Goal: Task Accomplishment & Management: Manage account settings

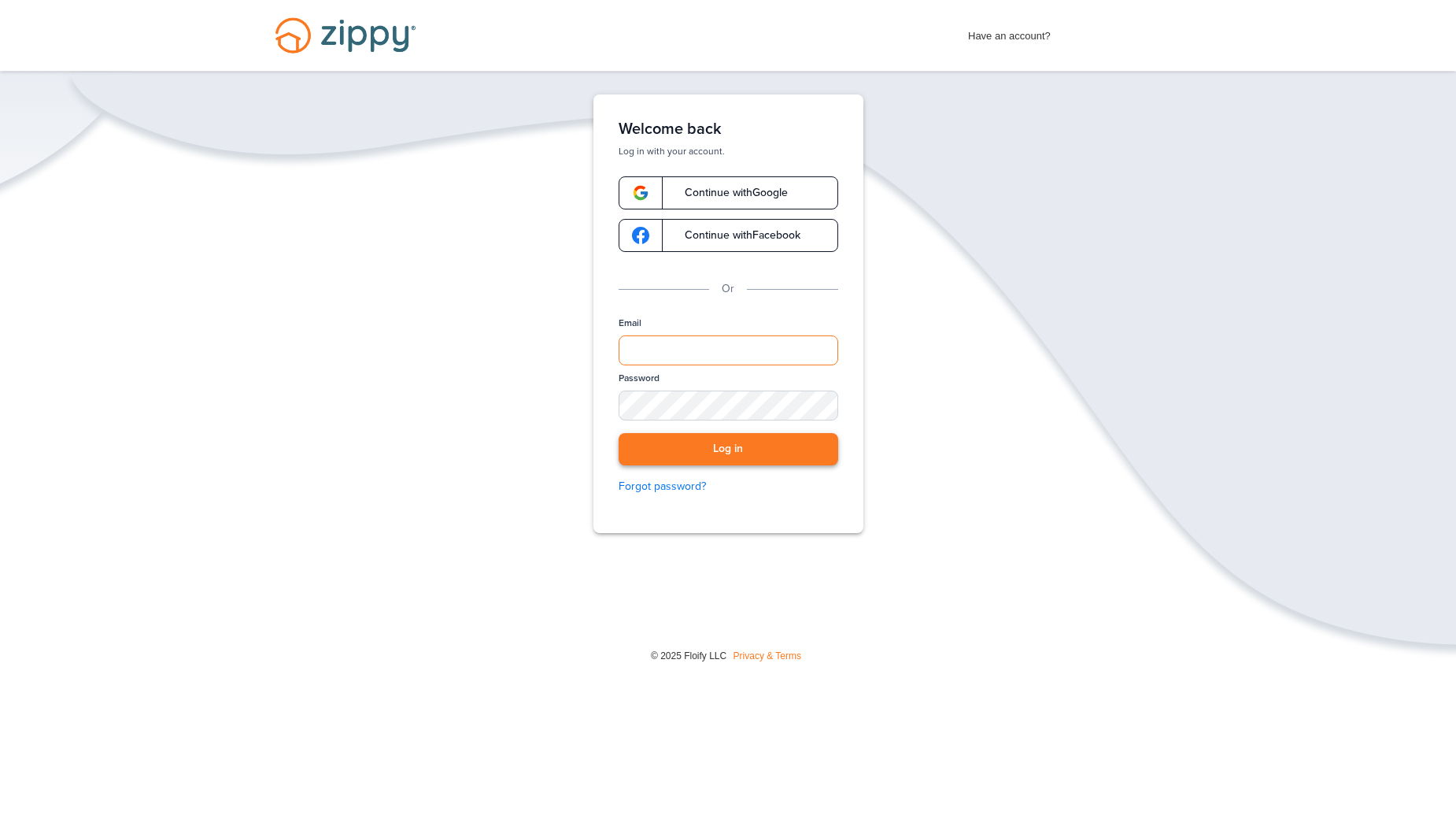
type input "**********"
click at [657, 453] on button "Log in" at bounding box center [728, 449] width 219 height 32
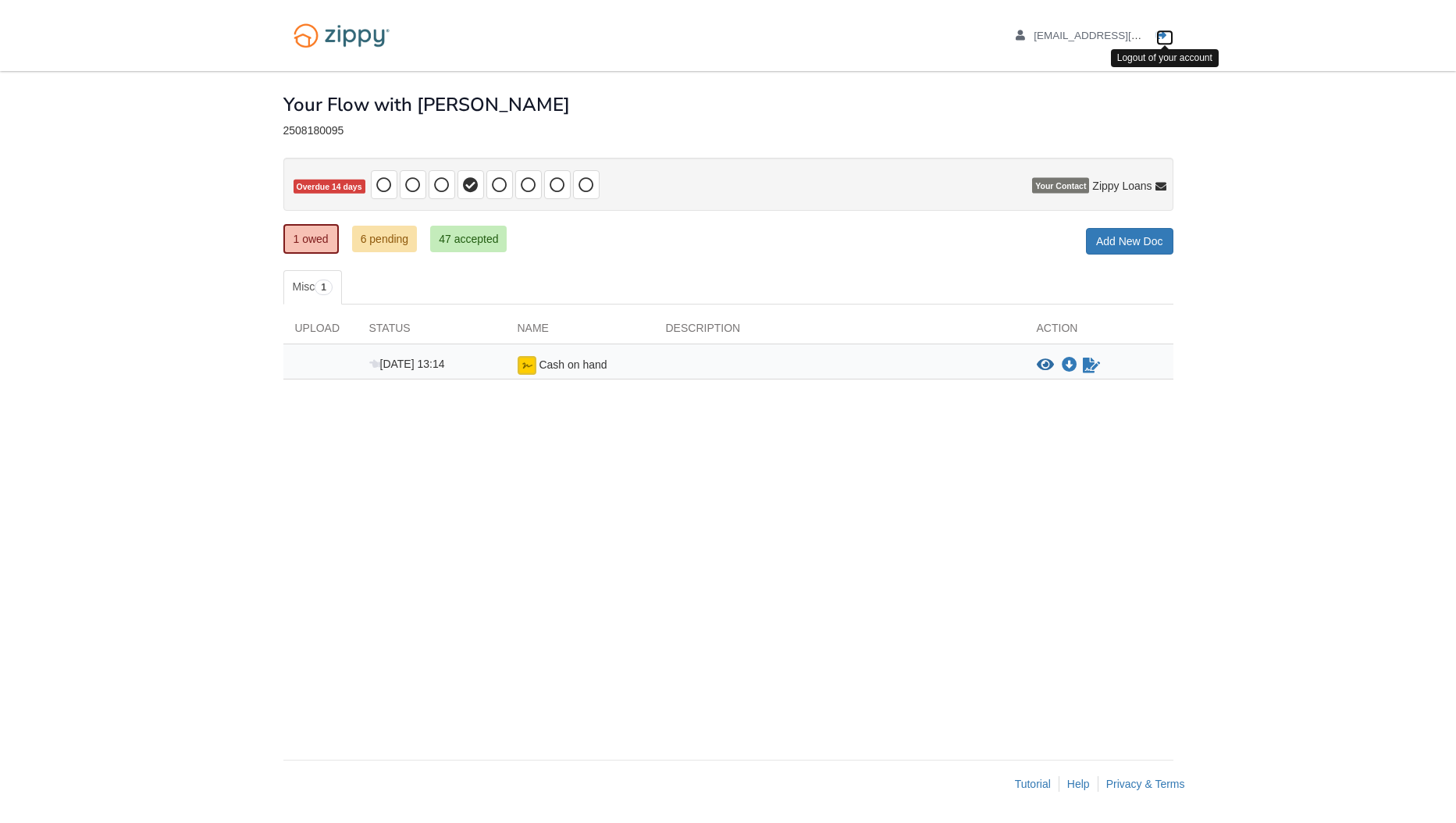
click at [1159, 36] on icon "Log out" at bounding box center [1162, 35] width 11 height 11
